Goal: Task Accomplishment & Management: Complete application form

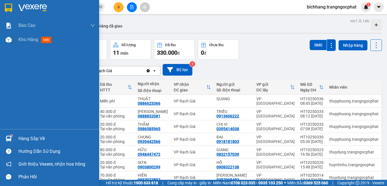
click at [33, 141] on div "Hàng sắp về" at bounding box center [56, 139] width 76 height 8
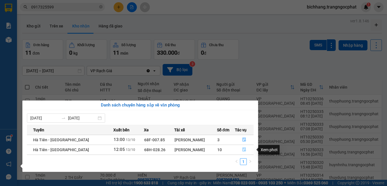
click at [243, 150] on icon "file-done" at bounding box center [244, 150] width 4 height 4
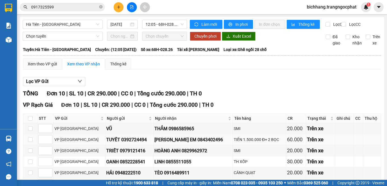
scroll to position [85, 0]
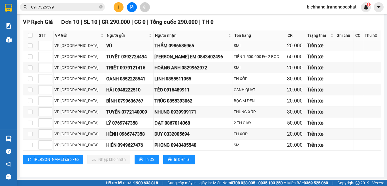
click at [173, 49] on div "THẮM 0986585965" at bounding box center [192, 45] width 77 height 7
copy div "0986585965"
click at [177, 60] on div "[PERSON_NAME] EM 0843402496" at bounding box center [192, 56] width 77 height 7
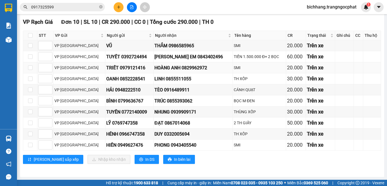
click at [184, 71] on div "HOÀNG ANH 0829962972" at bounding box center [192, 67] width 77 height 7
copy div "0829962972"
click at [168, 82] on div "LINH 0855511055" at bounding box center [192, 78] width 77 height 7
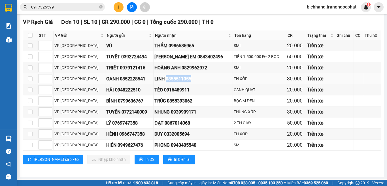
copy div "0855511055"
click at [160, 93] on div "TÈO 0916489911" at bounding box center [192, 89] width 77 height 7
copy div "0916489911"
click at [165, 105] on div "TRÚC 0855393062" at bounding box center [192, 100] width 77 height 7
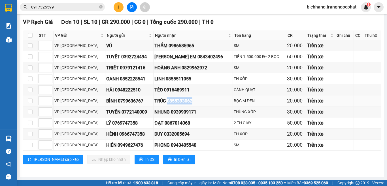
click at [165, 105] on div "TRÚC 0855393062" at bounding box center [192, 100] width 77 height 7
copy div "0855393062"
click at [178, 116] on div "NHUNG 0939909171" at bounding box center [192, 112] width 77 height 7
copy div "0939909171"
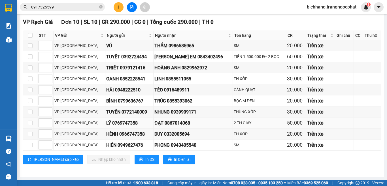
click at [166, 125] on div "ĐẠT 0867014068" at bounding box center [192, 123] width 77 height 7
copy div "0867014068"
click at [162, 138] on div "DUY 0332005694" at bounding box center [192, 134] width 77 height 7
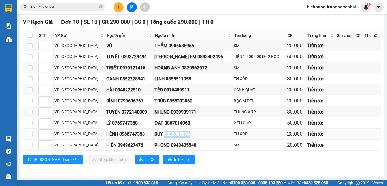
copy div "0332005694"
click at [174, 148] on div "PHONG 0943405540" at bounding box center [192, 145] width 77 height 7
click at [176, 148] on div "PHONG 0943405540" at bounding box center [192, 145] width 77 height 7
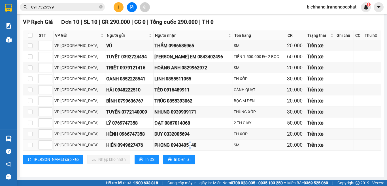
click at [175, 148] on div "PHONG 0943405540" at bounding box center [192, 145] width 77 height 7
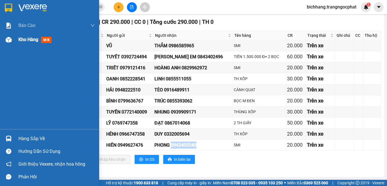
drag, startPoint x: 24, startPoint y: 41, endPoint x: 33, endPoint y: 36, distance: 9.6
click at [25, 40] on span "Kho hàng" at bounding box center [28, 39] width 20 height 5
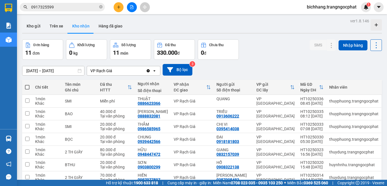
click at [372, 45] on icon at bounding box center [376, 45] width 8 height 8
click at [363, 70] on span "Làm mới" at bounding box center [364, 71] width 16 height 6
click at [39, 26] on button "Kho gửi" at bounding box center [33, 26] width 23 height 14
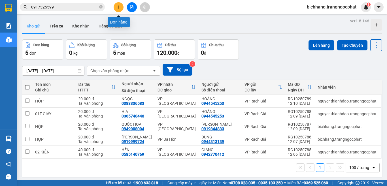
click at [118, 8] on icon "plus" at bounding box center [119, 7] width 4 height 4
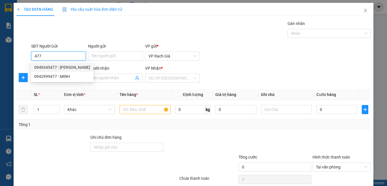
click at [52, 66] on div "0949345477 - [PERSON_NAME]" at bounding box center [62, 67] width 56 height 6
type input "0949345477"
type input "TÙNG TÁO"
type input "0949008004"
type input "QUỐC HOA"
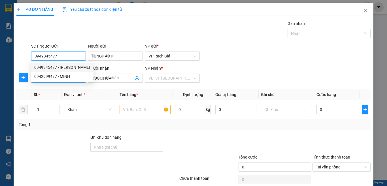
type input "20.000"
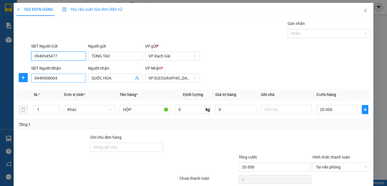
type input "0949345477"
click at [58, 79] on input "0949008004" at bounding box center [58, 78] width 55 height 9
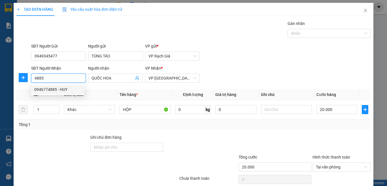
click at [65, 91] on div "0946774885 - HUY" at bounding box center [57, 89] width 47 height 6
type input "0946774885"
type input "HUY"
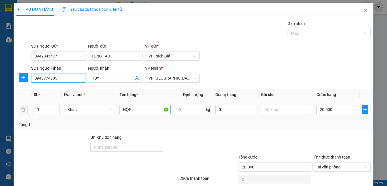
type input "0946774885"
drag, startPoint x: 134, startPoint y: 111, endPoint x: 107, endPoint y: 101, distance: 28.8
click at [107, 101] on tr "1 Khác HỘP 0 kg 0 20.000" at bounding box center [193, 109] width 354 height 19
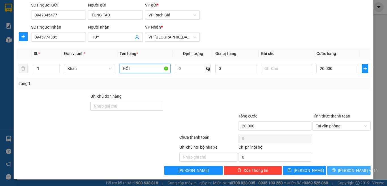
type input "GÓI"
click at [347, 169] on span "[PERSON_NAME] và In" at bounding box center [358, 170] width 40 height 6
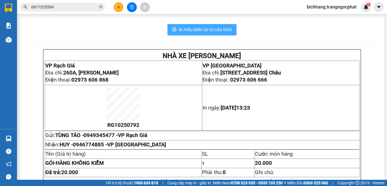
click at [193, 25] on button "In mẫu biên lai tự cấu hình" at bounding box center [201, 29] width 69 height 11
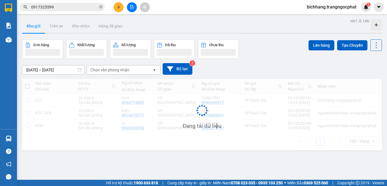
click at [119, 8] on icon "plus" at bounding box center [118, 6] width 0 height 3
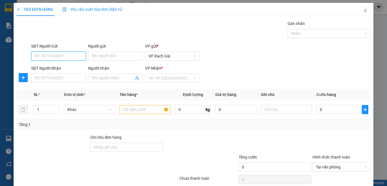
click at [61, 54] on input "SĐT Người Gửi" at bounding box center [58, 56] width 55 height 9
click at [62, 67] on div "0949345477 - [PERSON_NAME]" at bounding box center [62, 67] width 56 height 6
type input "0949345477"
type input "TÙNG TÁO"
type input "0946774885"
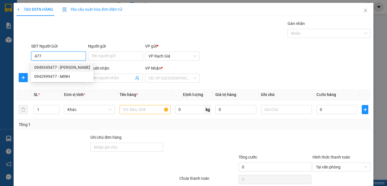
type input "HUY"
type input "20.000"
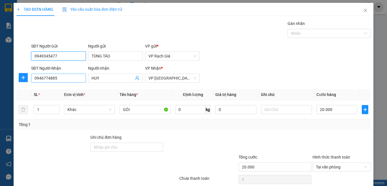
type input "0949345477"
click at [59, 77] on input "0946774885" at bounding box center [58, 78] width 55 height 9
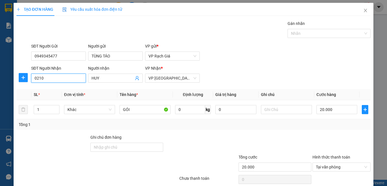
click at [50, 77] on input "0210" at bounding box center [58, 78] width 55 height 9
type input "0983420210"
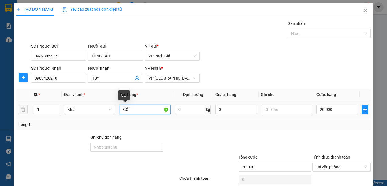
click at [144, 108] on input "GÓI" at bounding box center [145, 109] width 51 height 9
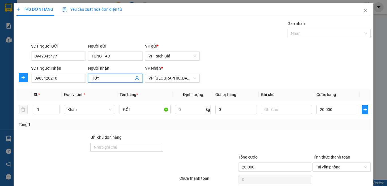
click at [107, 79] on input "HUY" at bounding box center [113, 78] width 42 height 6
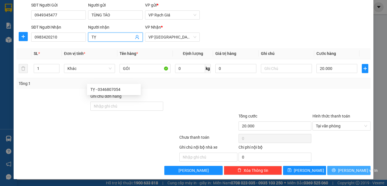
type input "TỴ"
click at [345, 167] on span "[PERSON_NAME] và In" at bounding box center [358, 170] width 40 height 6
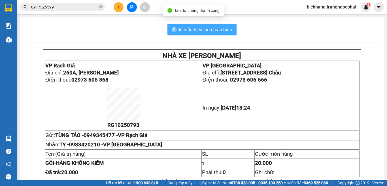
click at [210, 28] on span "In mẫu biên lai tự cấu hình" at bounding box center [205, 29] width 53 height 7
